Goal: Task Accomplishment & Management: Use online tool/utility

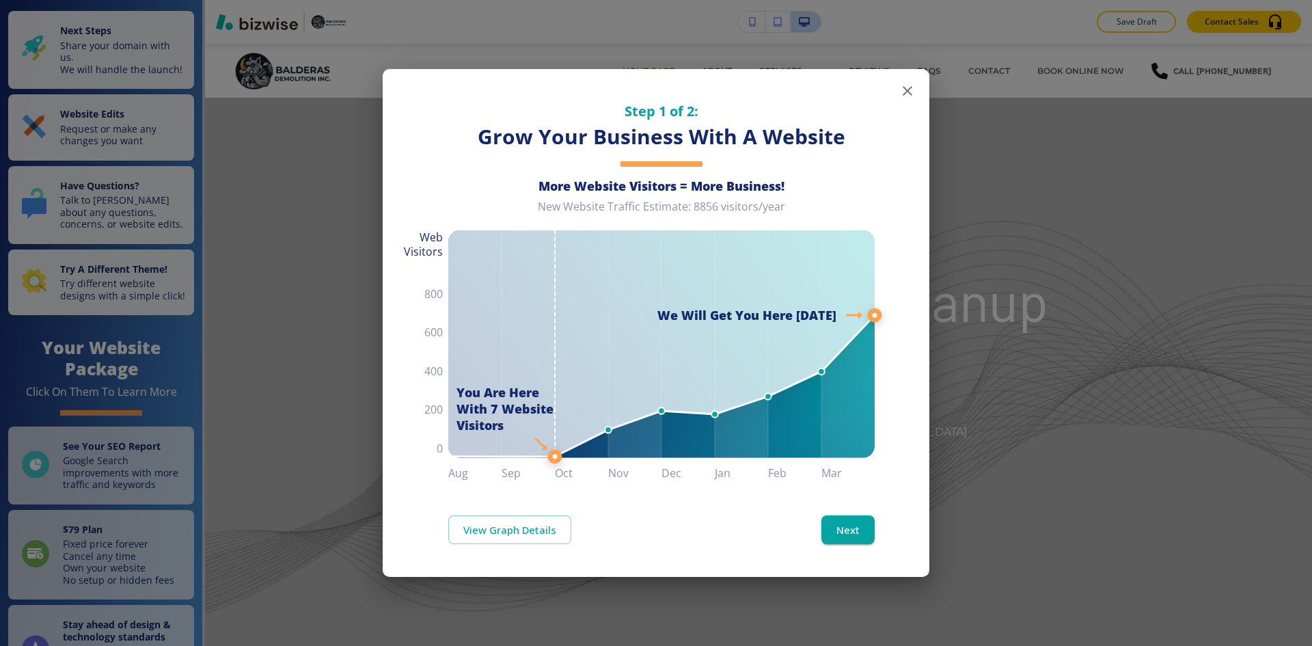
click at [908, 95] on icon "button" at bounding box center [907, 91] width 16 height 16
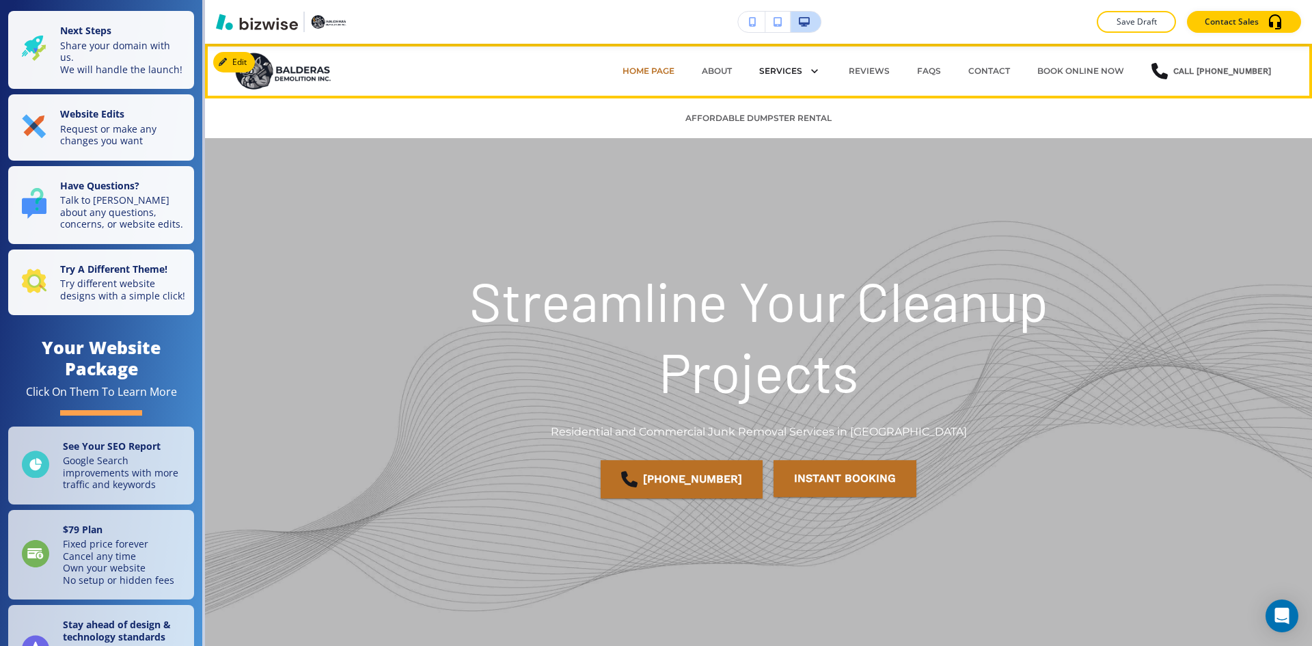
click at [799, 68] on p "Services" at bounding box center [780, 71] width 43 height 12
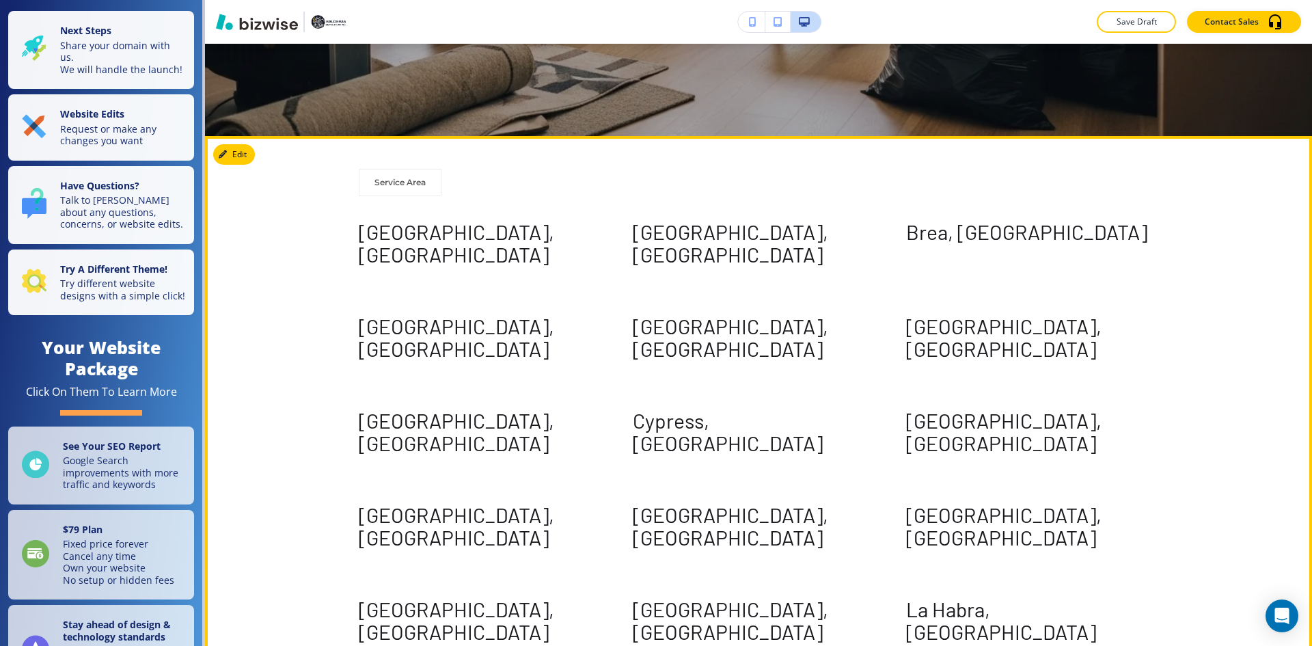
scroll to position [615, 0]
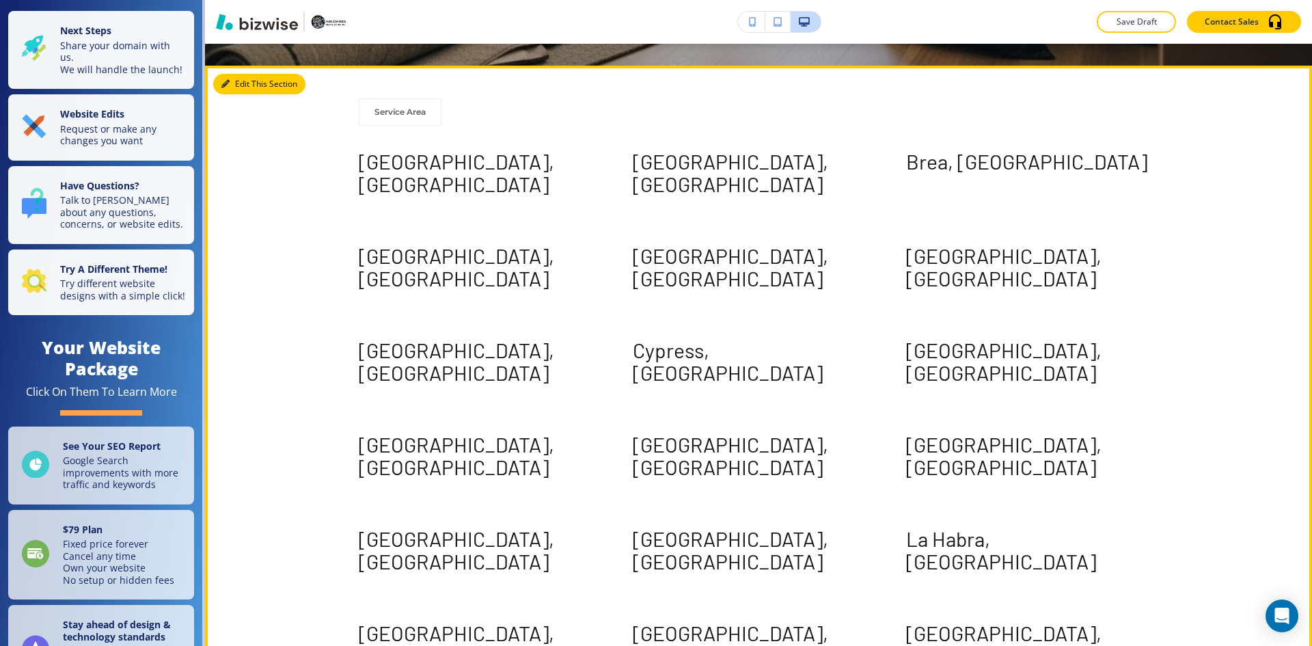
click at [253, 85] on button "Edit This Section" at bounding box center [259, 84] width 92 height 21
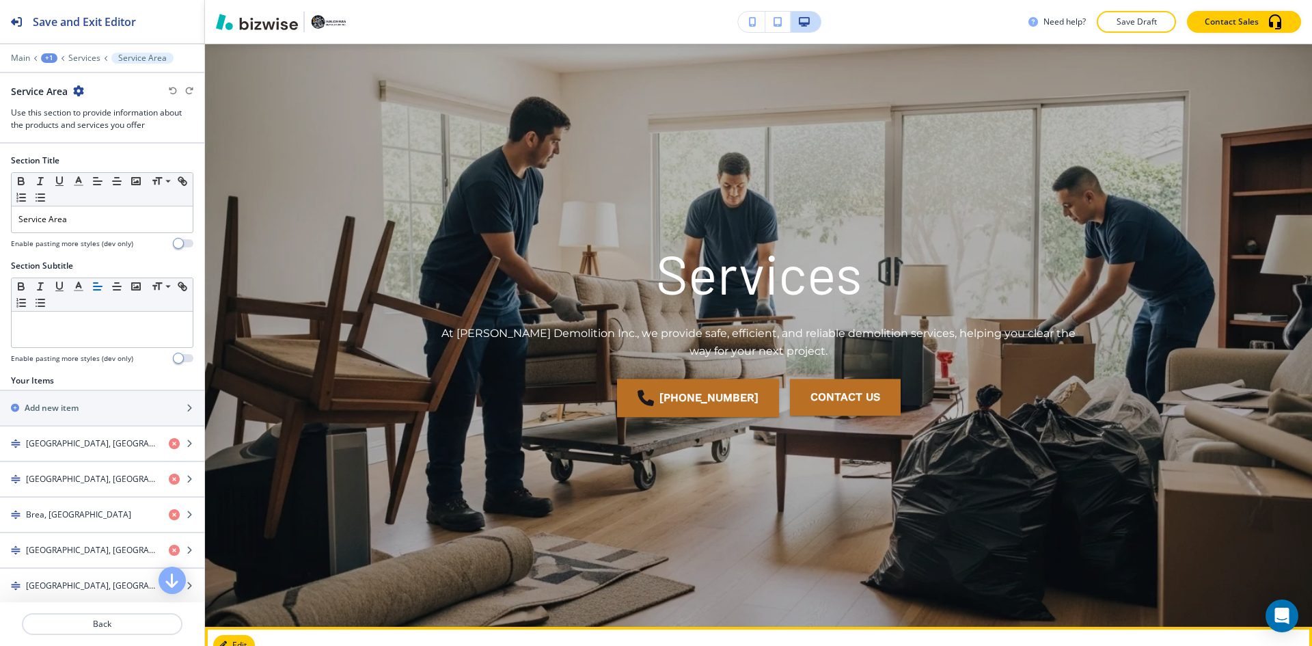
scroll to position [0, 0]
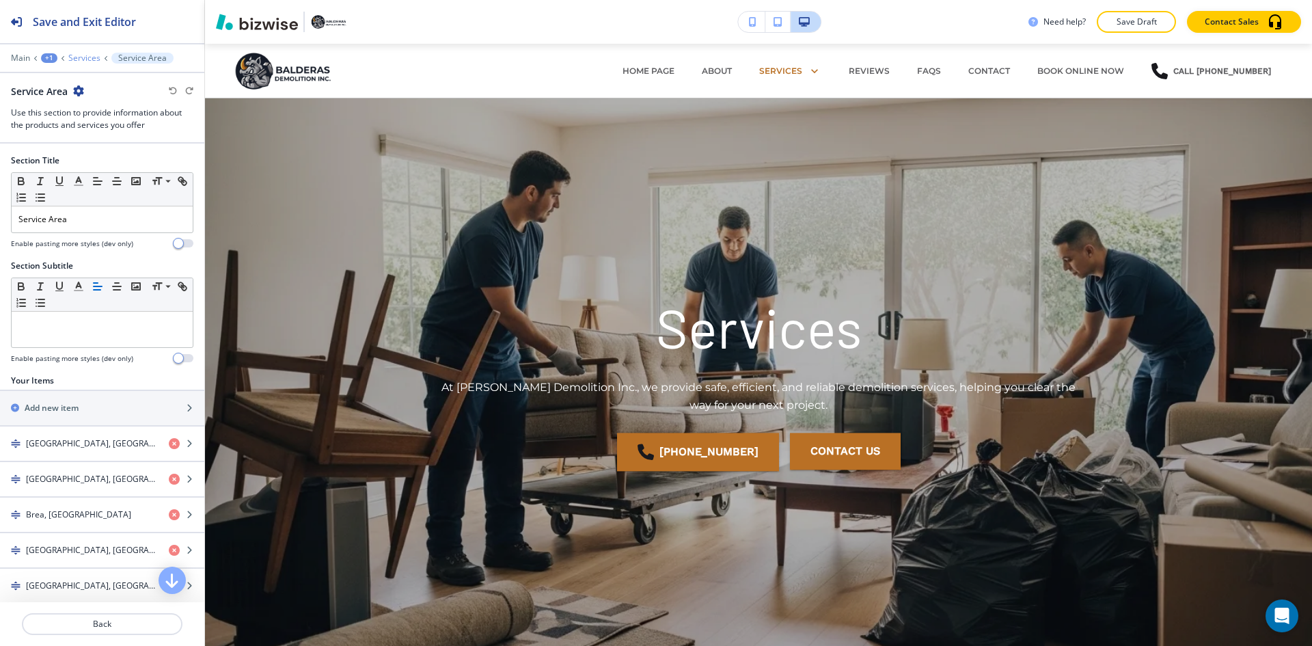
click at [83, 59] on p "Services" at bounding box center [84, 58] width 32 height 10
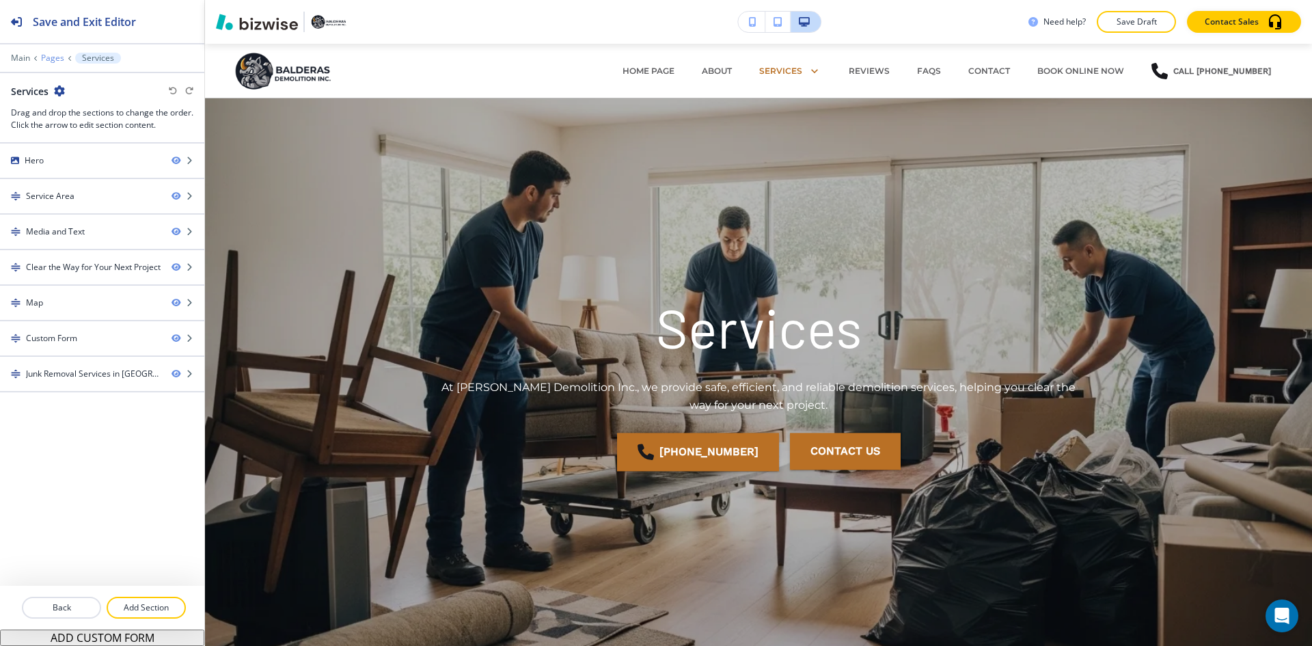
click at [54, 56] on p "Pages" at bounding box center [52, 58] width 23 height 10
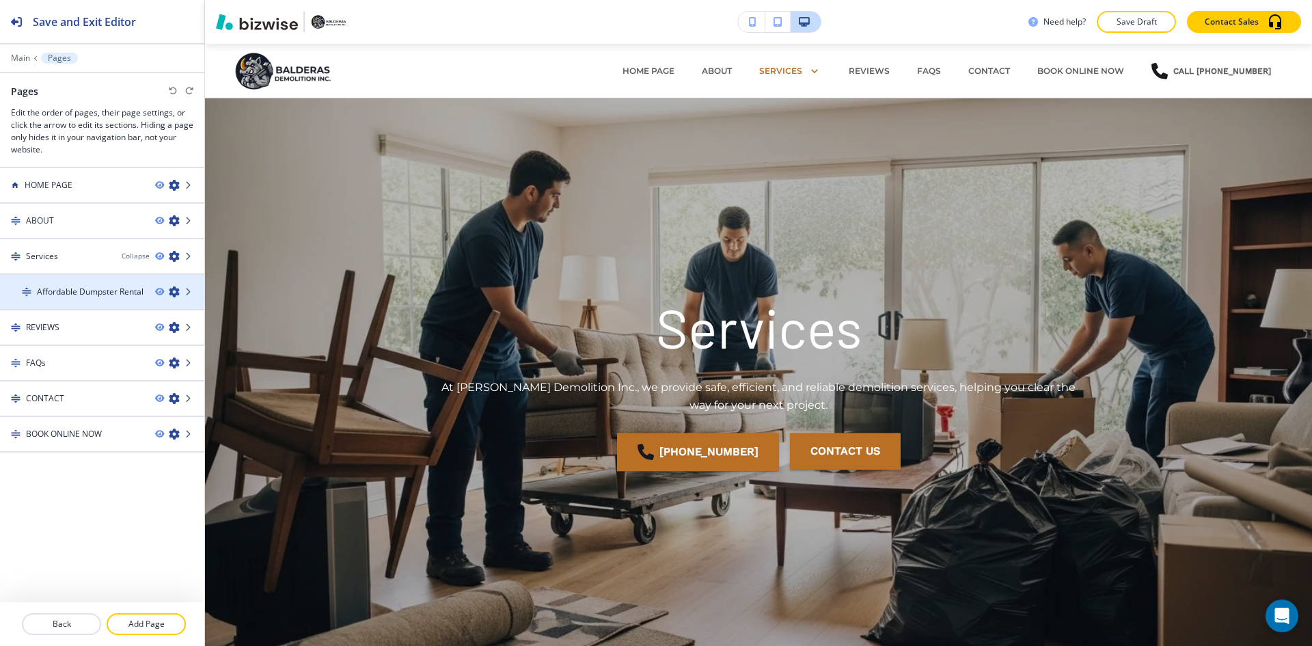
click at [174, 291] on icon "button" at bounding box center [174, 291] width 11 height 11
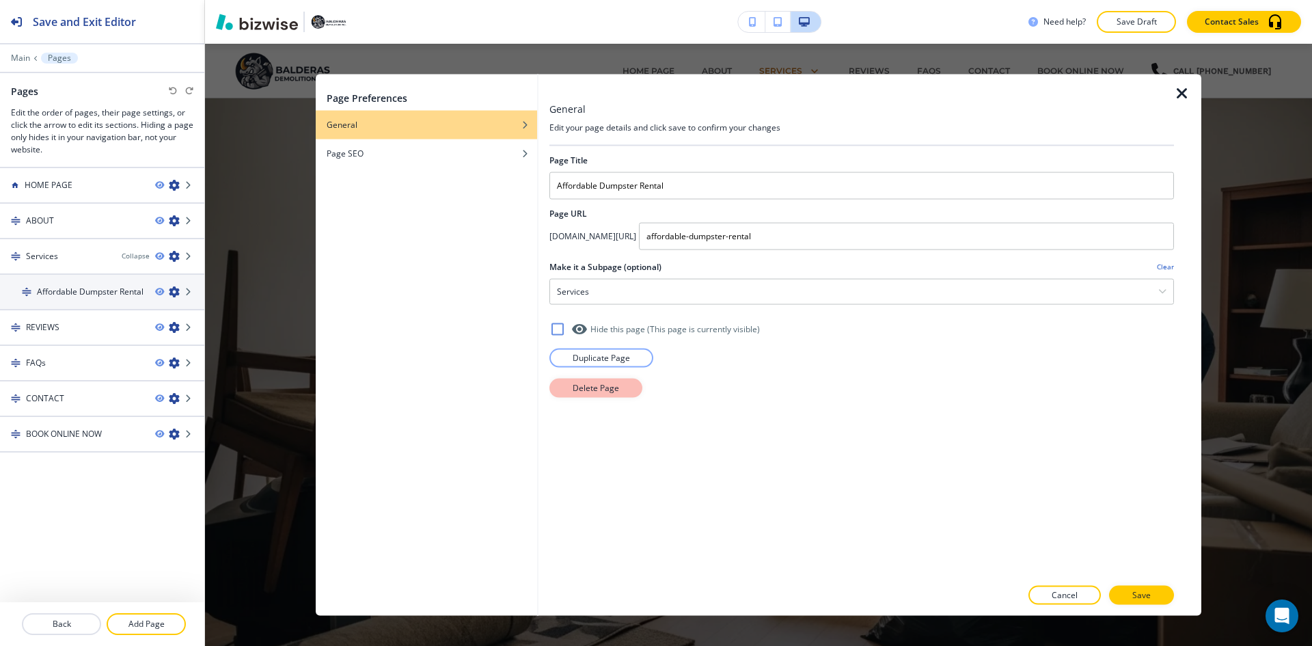
click at [585, 389] on p "Delete Page" at bounding box center [596, 387] width 46 height 12
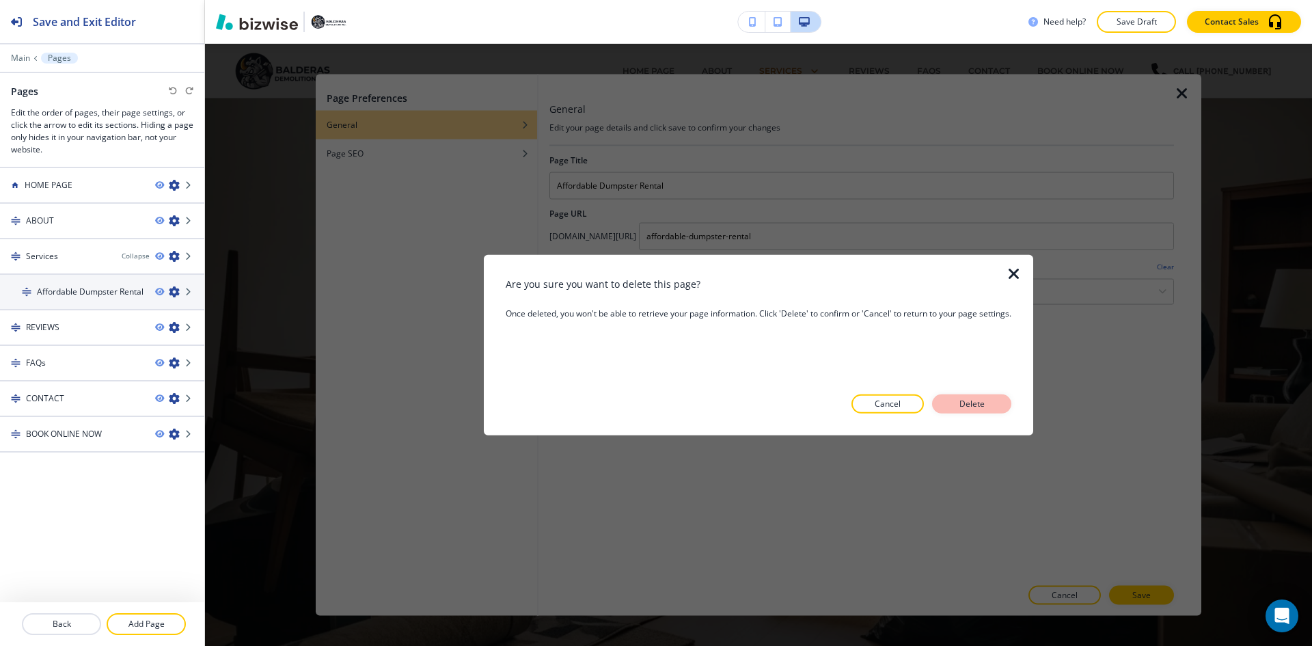
click at [999, 398] on button "Delete" at bounding box center [971, 403] width 79 height 19
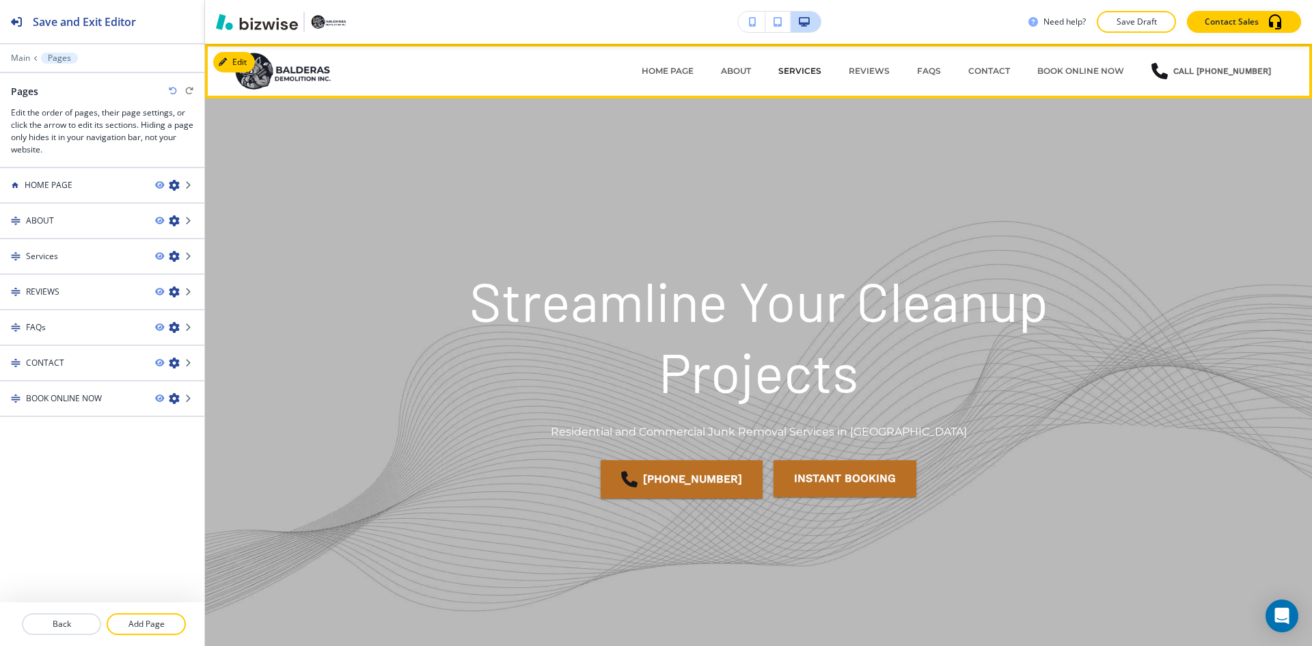
click at [818, 71] on p "Services" at bounding box center [799, 71] width 43 height 12
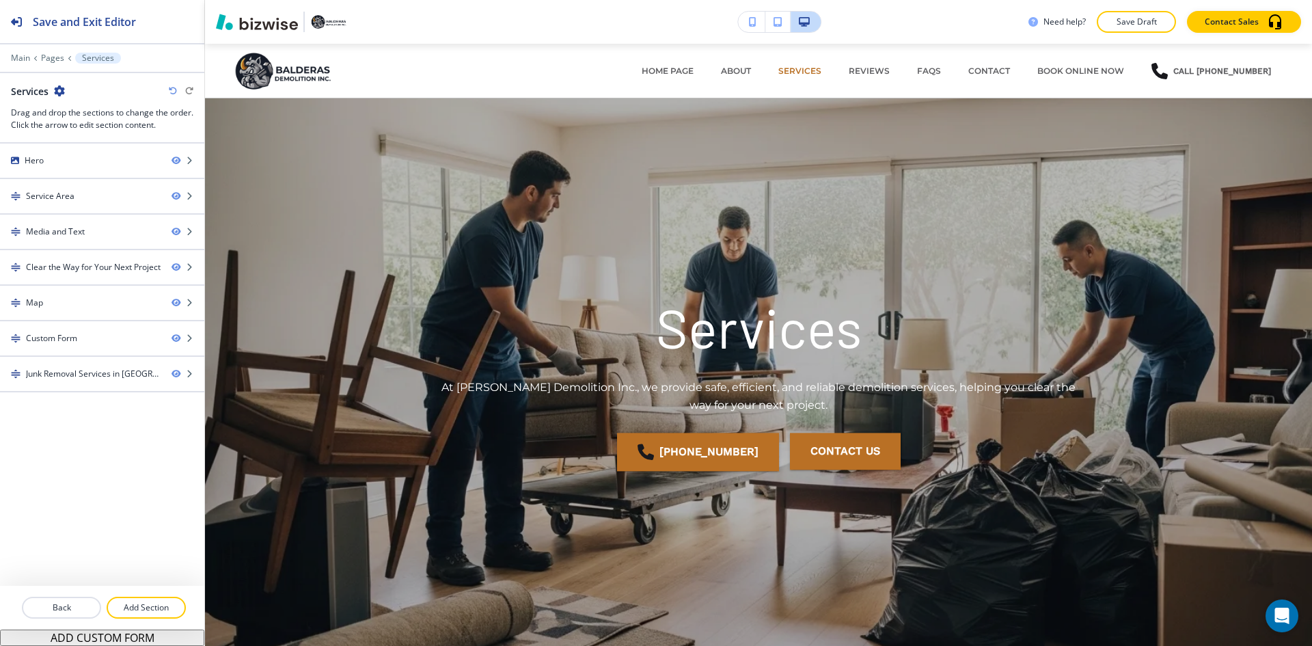
click at [1149, 18] on p "Save Draft" at bounding box center [1137, 22] width 44 height 12
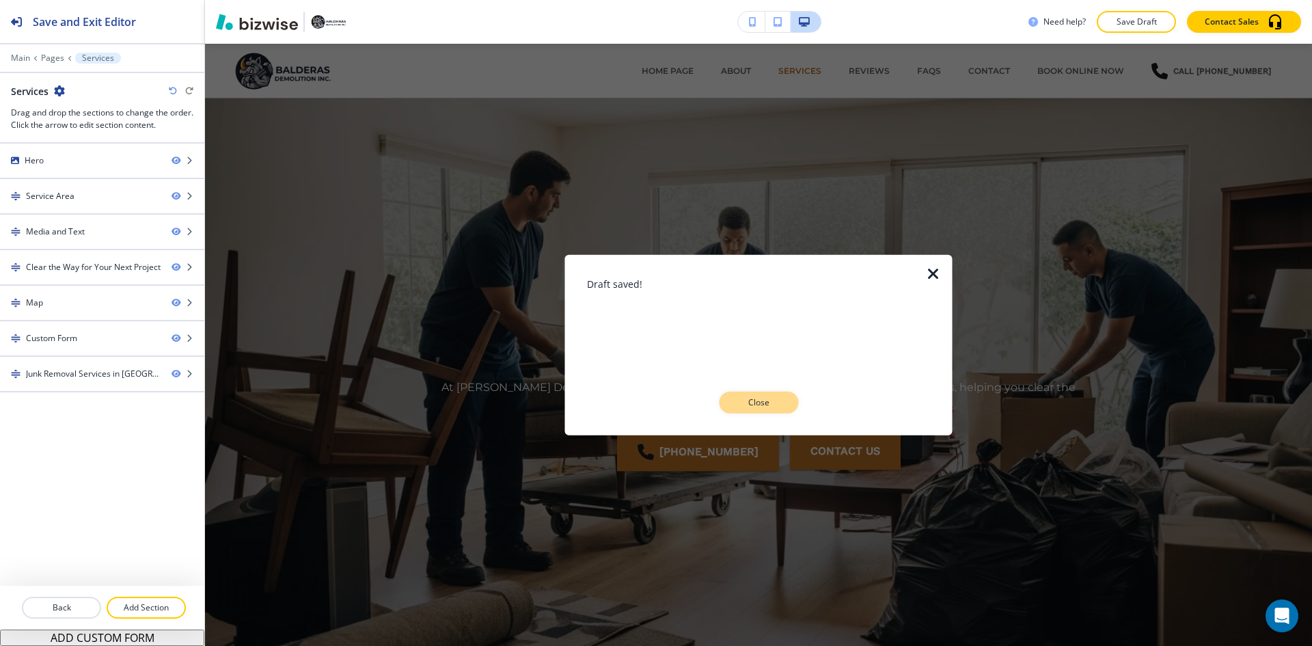
click at [732, 409] on button "Close" at bounding box center [758, 403] width 79 height 22
